Goal: Information Seeking & Learning: Learn about a topic

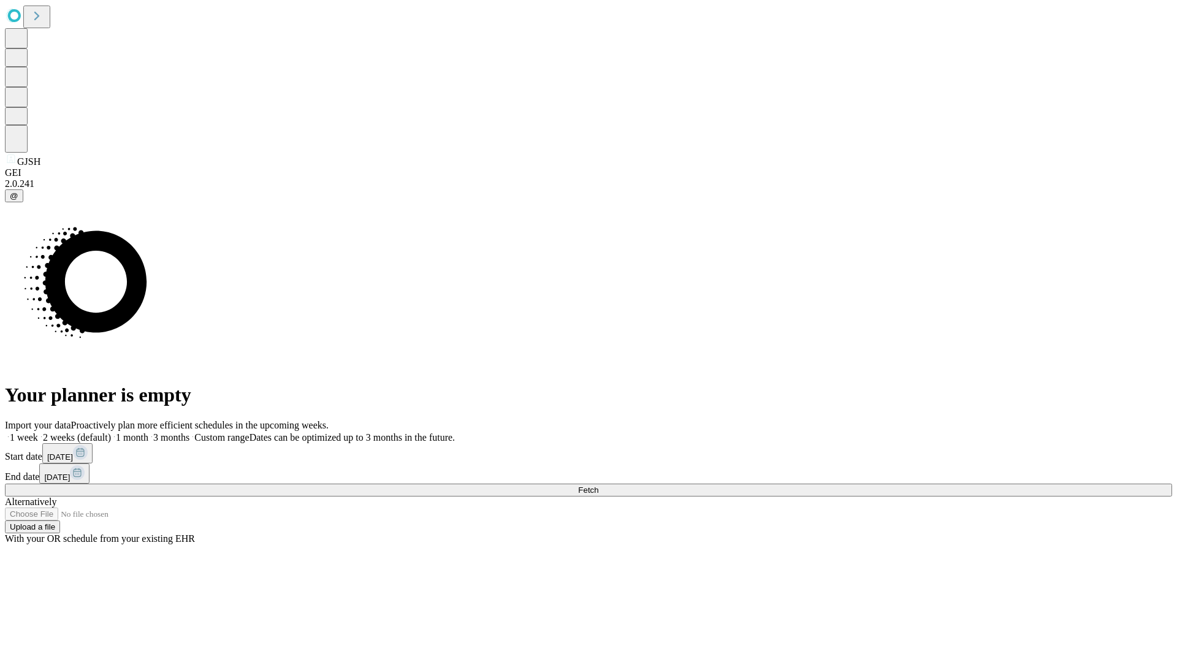
click at [598, 486] on span "Fetch" at bounding box center [588, 490] width 20 height 9
